Goal: Entertainment & Leisure: Consume media (video, audio)

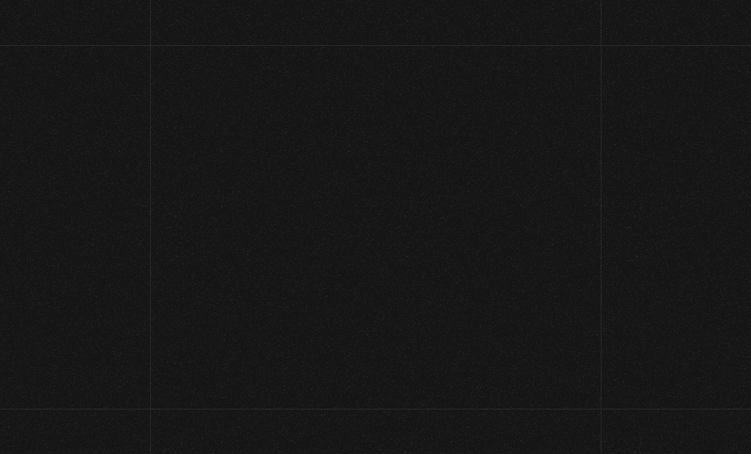
scroll to position [68, 0]
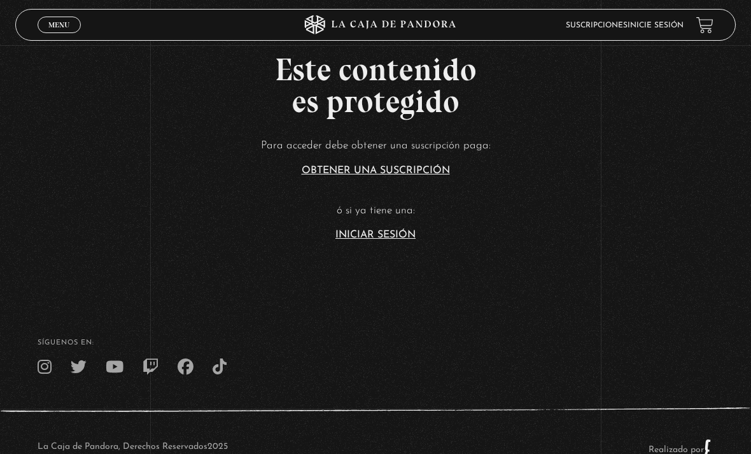
click at [666, 28] on link "Inicie sesión" at bounding box center [655, 26] width 56 height 8
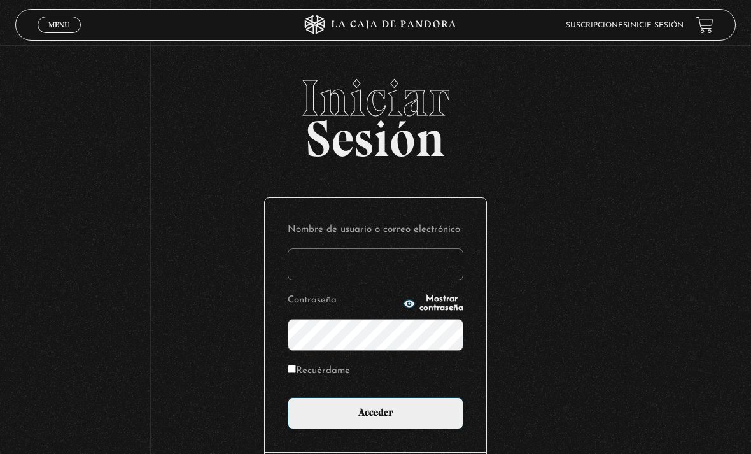
type input "arayacarlos17@gmail.com"
click at [375, 419] on input "Acceder" at bounding box center [376, 413] width 176 height 32
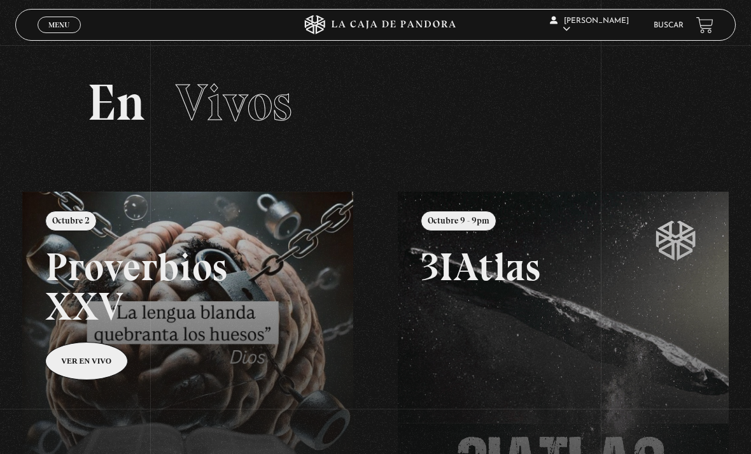
click at [46, 23] on link "Menu Cerrar" at bounding box center [59, 25] width 43 height 17
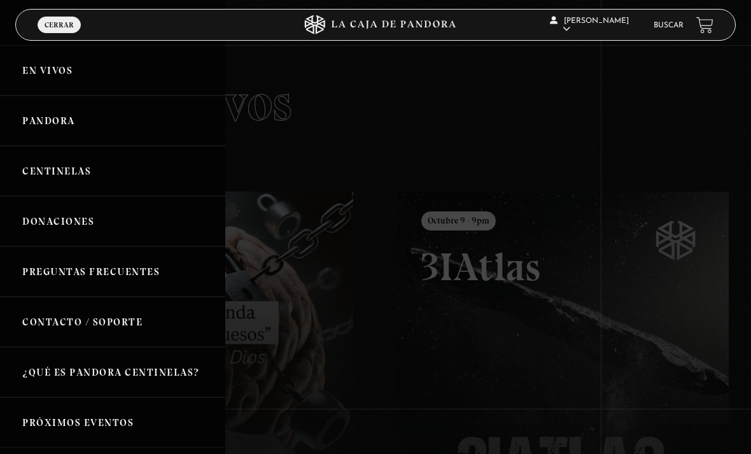
click at [89, 117] on link "Pandora" at bounding box center [112, 120] width 225 height 50
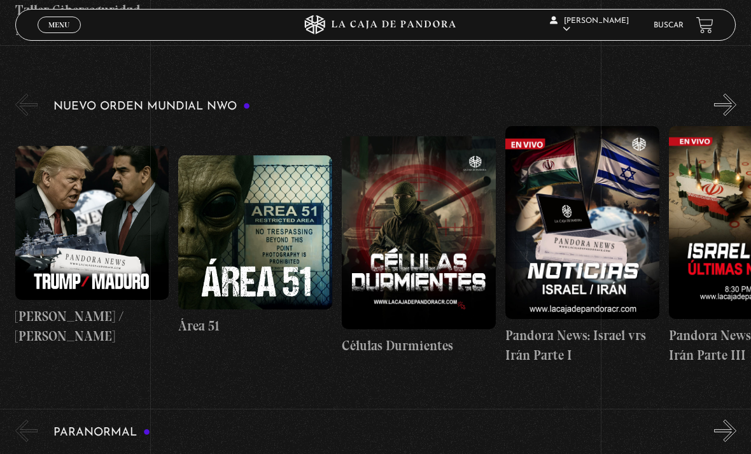
scroll to position [769, 0]
click at [408, 237] on figure at bounding box center [419, 233] width 154 height 192
